Goal: Use online tool/utility: Utilize a website feature to perform a specific function

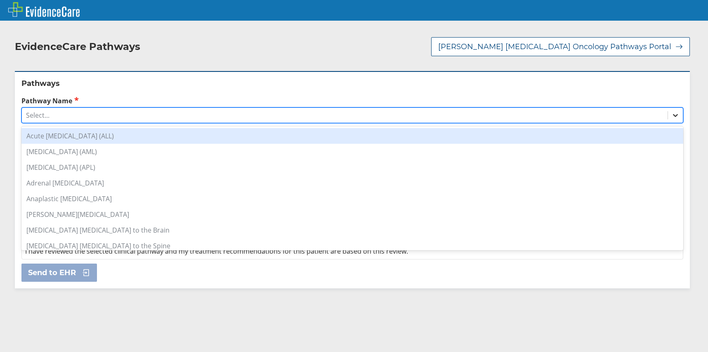
drag, startPoint x: 669, startPoint y: 113, endPoint x: 657, endPoint y: 116, distance: 12.3
click at [671, 113] on icon at bounding box center [675, 115] width 8 height 8
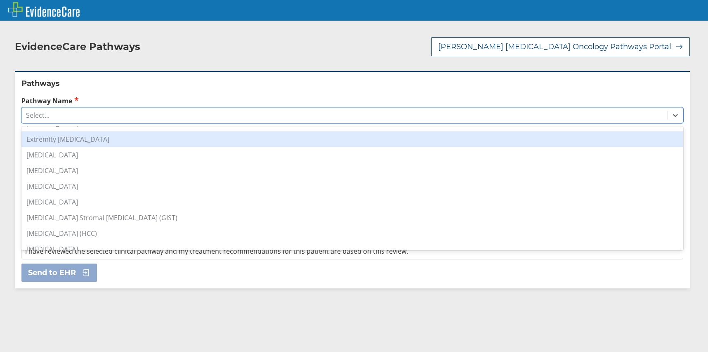
scroll to position [289, 0]
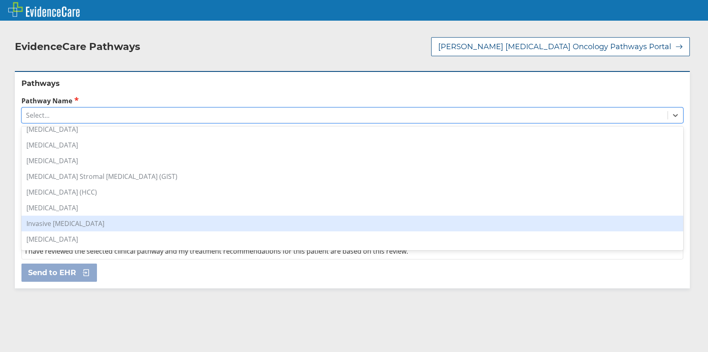
click at [141, 223] on div "Invasive [MEDICAL_DATA]" at bounding box center [352, 223] width 662 height 16
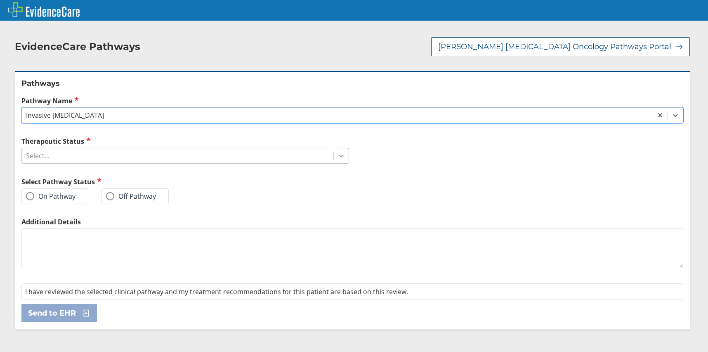
click at [337, 155] on icon at bounding box center [341, 155] width 8 height 8
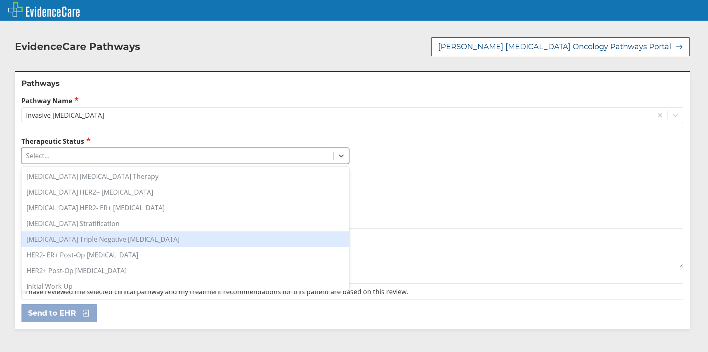
click at [87, 239] on div "[MEDICAL_DATA] Triple Negative [MEDICAL_DATA]" at bounding box center [185, 239] width 328 height 16
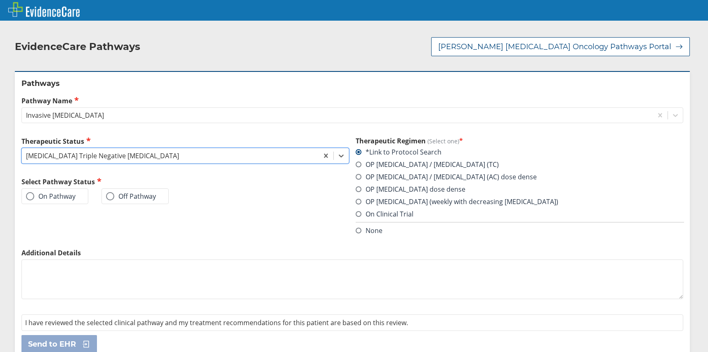
click at [68, 194] on label "On Pathway" at bounding box center [51, 196] width 50 height 8
click at [0, 0] on input "On Pathway" at bounding box center [0, 0] width 0 height 0
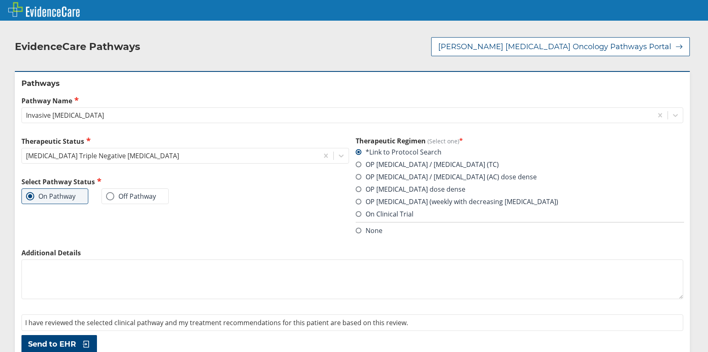
click at [65, 269] on textarea "Additional Details" at bounding box center [352, 279] width 662 height 40
paste textarea "shows"
paste textarea "in this situation carboplatinum [MEDICAL_DATA]"
drag, startPoint x: 43, startPoint y: 265, endPoint x: 19, endPoint y: 261, distance: 25.0
click at [19, 261] on div "Pathways Pathway Name Invasive [MEDICAL_DATA] Therapeutic Status [MEDICAL_DATA]…" at bounding box center [352, 215] width 675 height 288
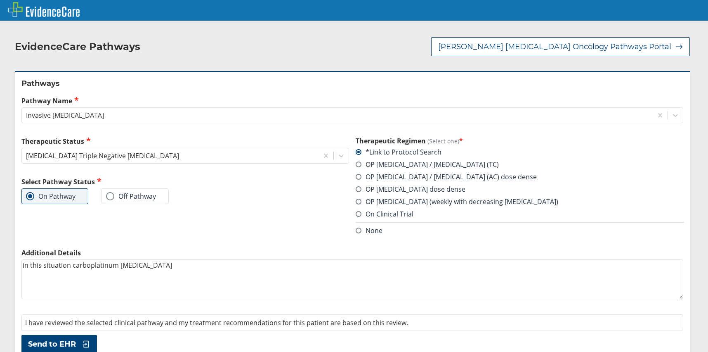
scroll to position [12, 0]
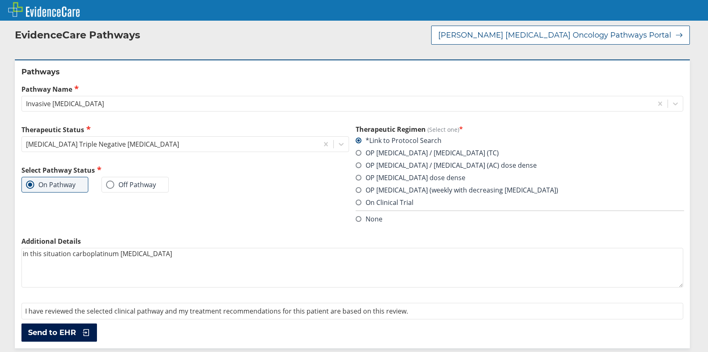
type textarea "in this situation carboplatinum [MEDICAL_DATA]"
click at [64, 326] on button "Send to EHR" at bounding box center [59, 332] width 76 height 18
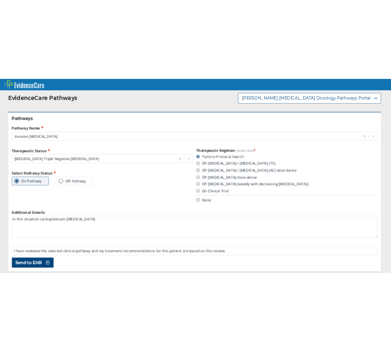
scroll to position [0, 0]
